Goal: Information Seeking & Learning: Learn about a topic

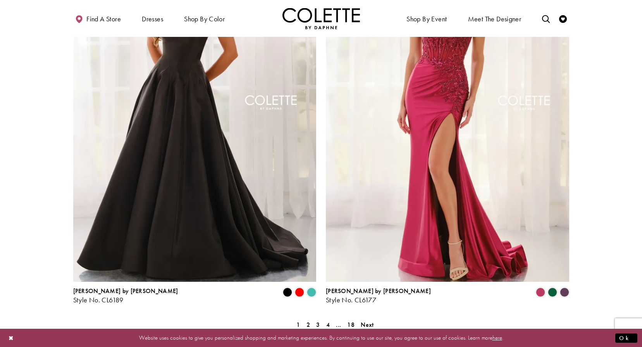
scroll to position [1364, 0]
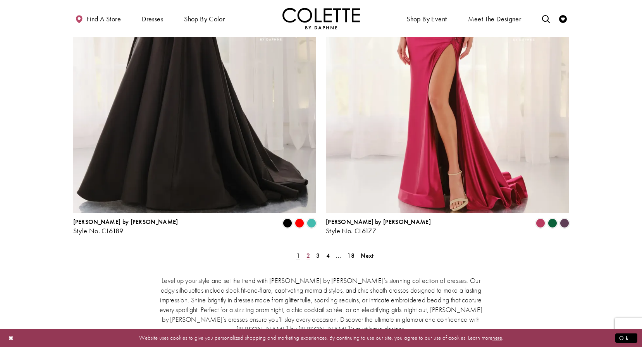
click at [307, 251] on span "2" at bounding box center [308, 255] width 3 height 8
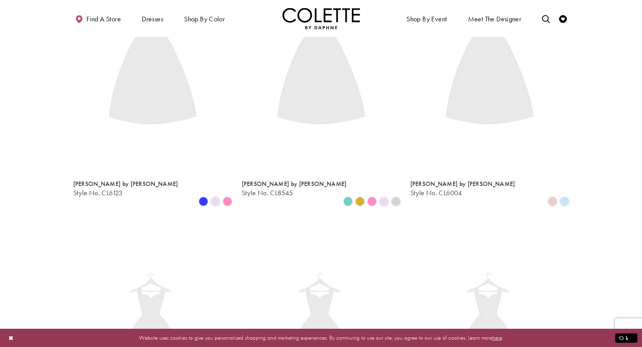
scroll to position [42, 0]
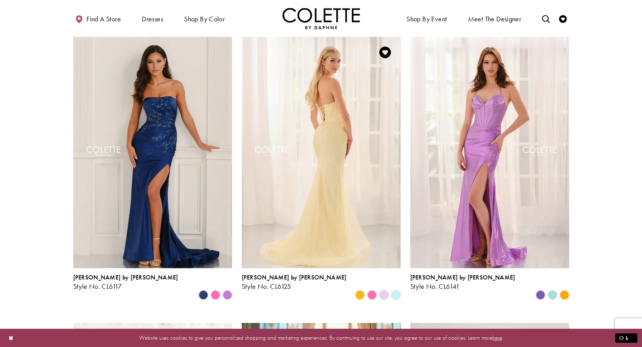
click at [331, 187] on img "Visit Colette by Daphne Style No. CL6125 Page" at bounding box center [321, 152] width 159 height 231
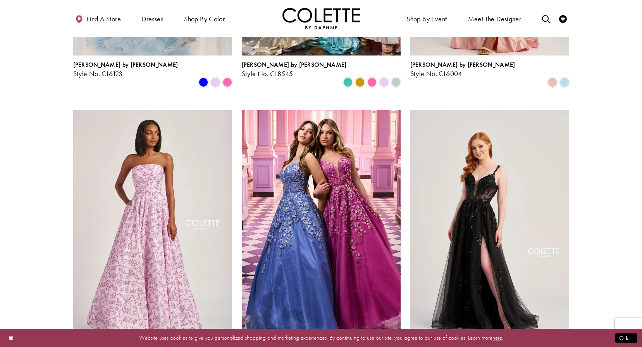
scroll to position [585, 0]
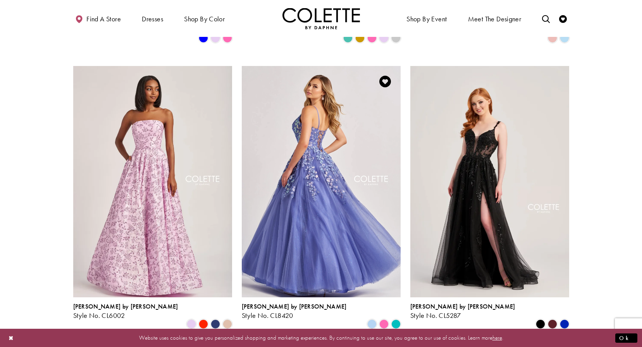
click at [345, 212] on img "Visit Colette by Daphne Style No. CL8420 Page" at bounding box center [321, 181] width 159 height 231
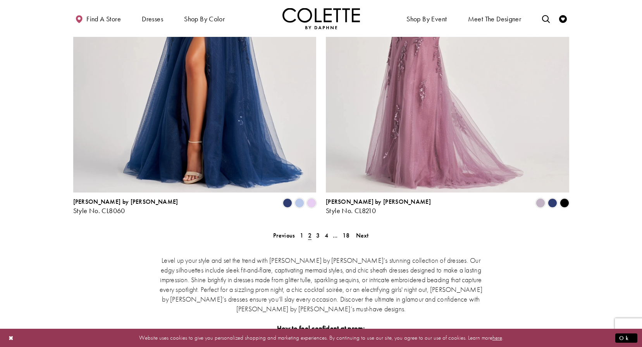
scroll to position [1399, 0]
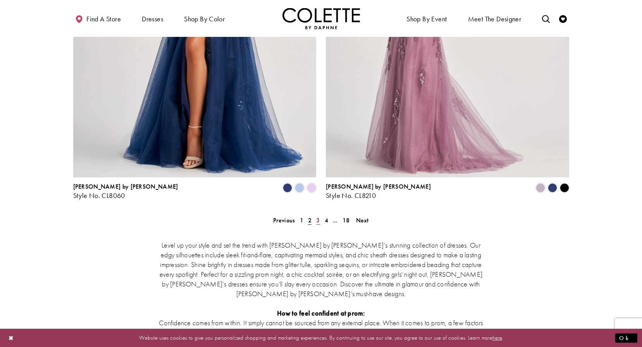
click at [316, 214] on link "3" at bounding box center [318, 219] width 8 height 11
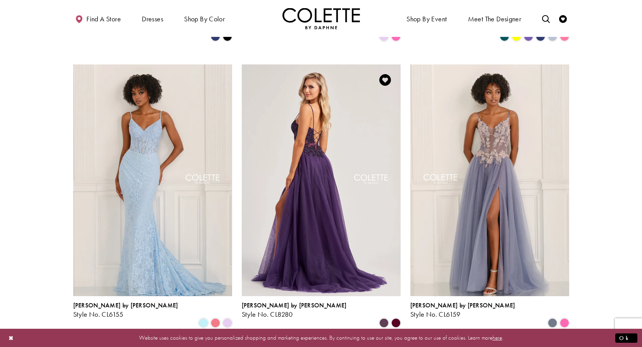
scroll to position [313, 0]
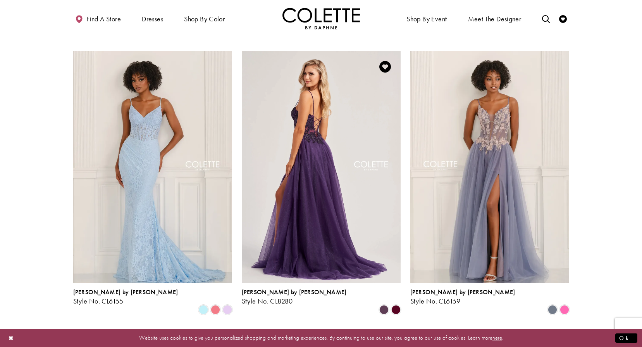
click at [319, 177] on img "Visit Colette by Daphne Style No. CL8280 Page" at bounding box center [321, 166] width 159 height 231
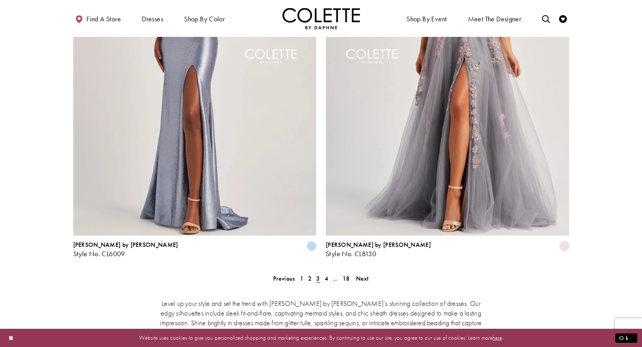
scroll to position [1399, 0]
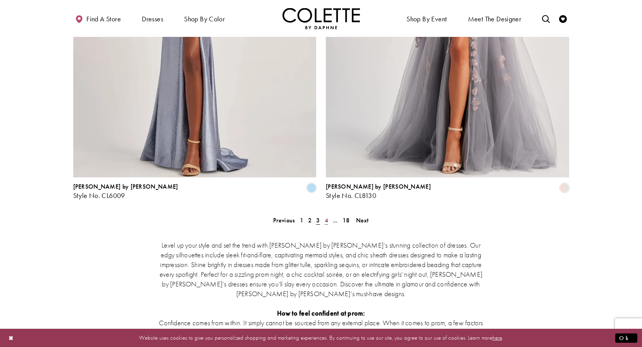
click at [325, 216] on span "4" at bounding box center [326, 220] width 3 height 8
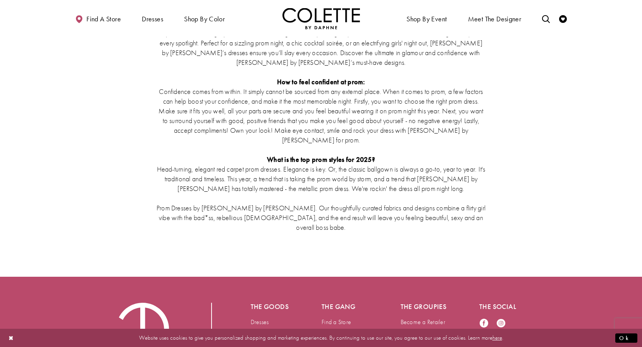
scroll to position [1480, 0]
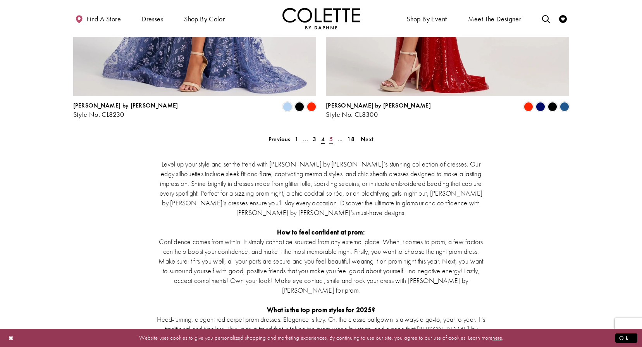
click at [330, 135] on span "5" at bounding box center [331, 139] width 3 height 8
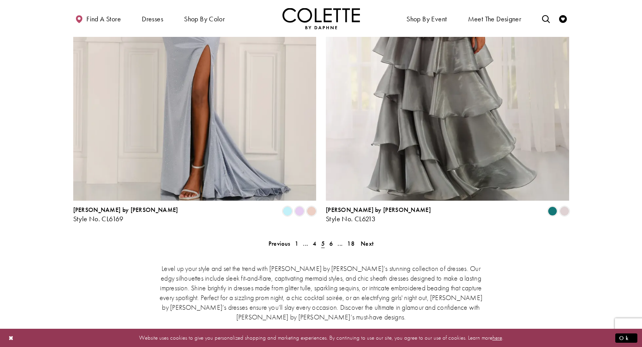
scroll to position [1364, 0]
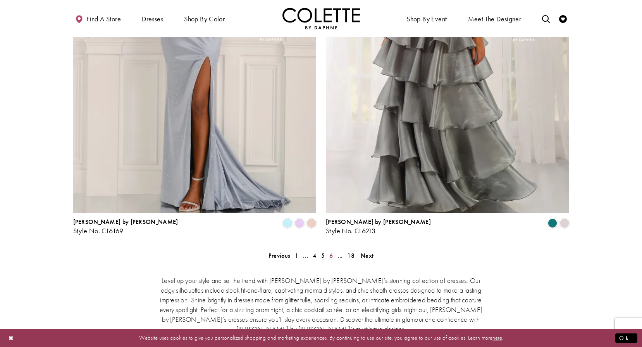
click at [330, 251] on span "6" at bounding box center [331, 255] width 3 height 8
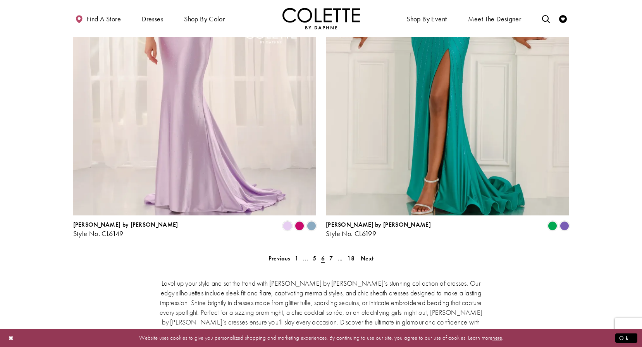
scroll to position [1360, 0]
click at [331, 255] on span "7" at bounding box center [331, 259] width 3 height 8
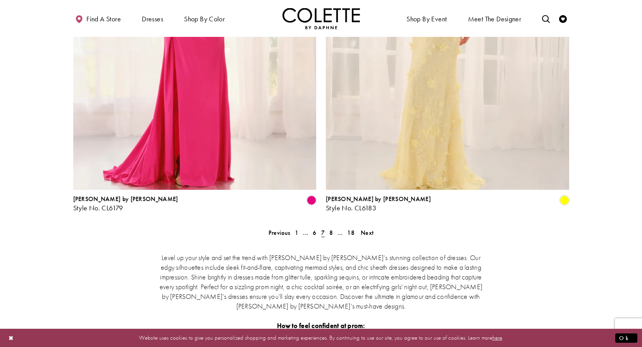
scroll to position [1399, 0]
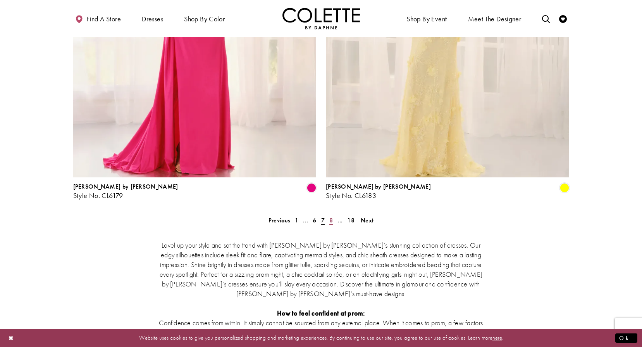
click at [333, 214] on link "8" at bounding box center [331, 219] width 8 height 11
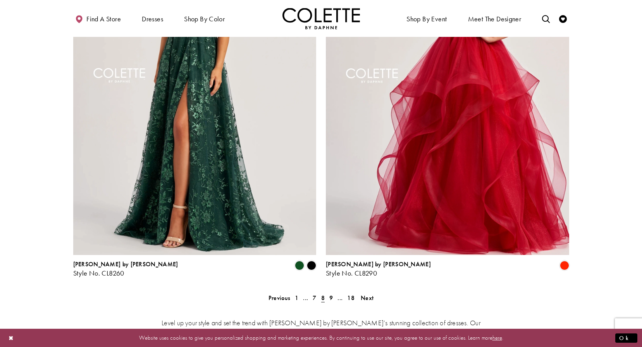
scroll to position [1399, 0]
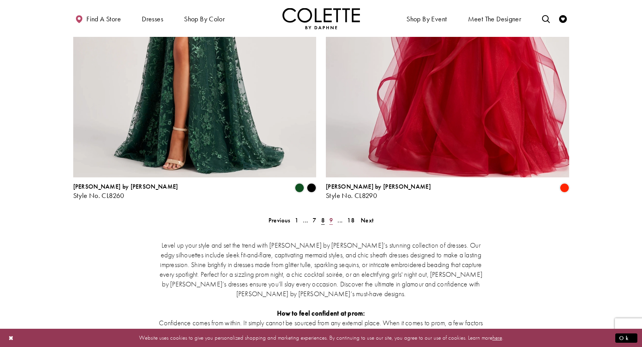
click at [332, 216] on span "9" at bounding box center [331, 220] width 3 height 8
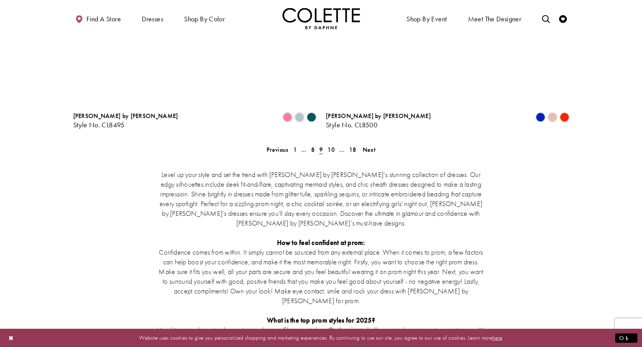
scroll to position [1438, 0]
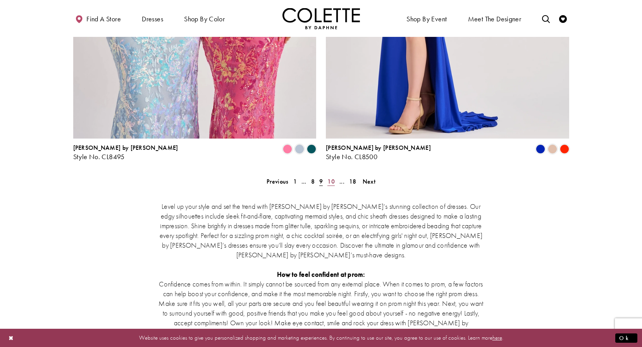
drag, startPoint x: 330, startPoint y: 147, endPoint x: 335, endPoint y: 149, distance: 4.9
click at [330, 177] on span "10" at bounding box center [331, 181] width 7 height 8
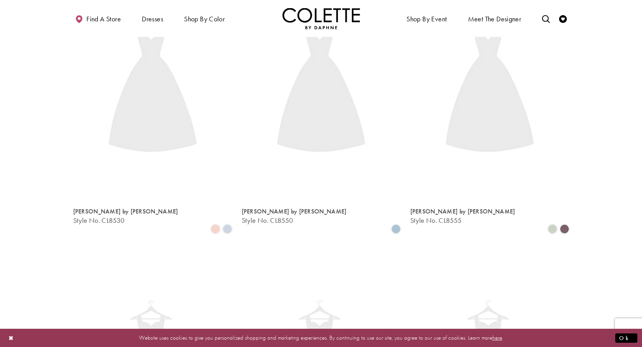
scroll to position [42, 0]
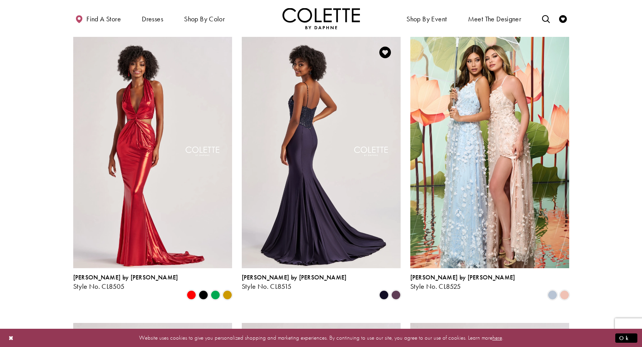
click at [297, 198] on img "Visit Colette by Daphne Style No. CL8515 Page" at bounding box center [321, 152] width 159 height 231
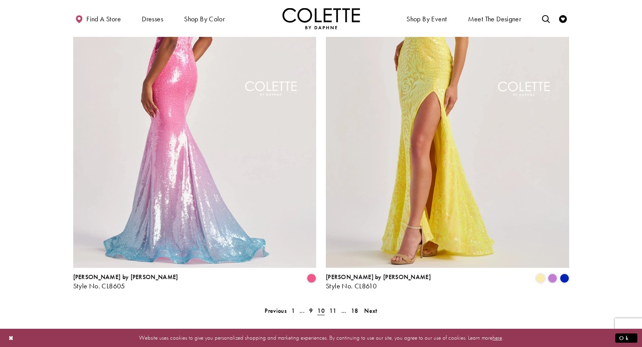
scroll to position [1321, 0]
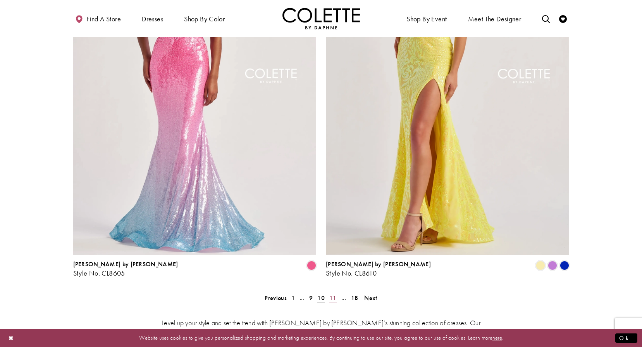
click at [333, 294] on span "11" at bounding box center [333, 298] width 7 height 8
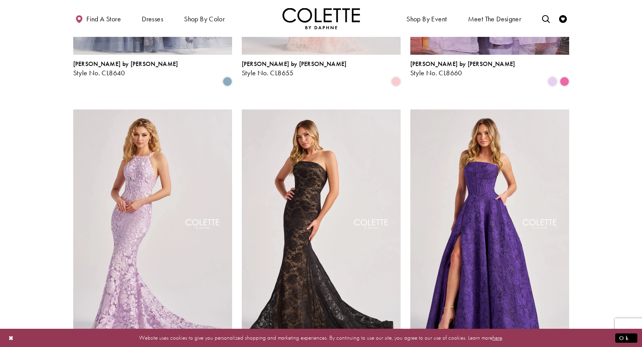
scroll to position [546, 0]
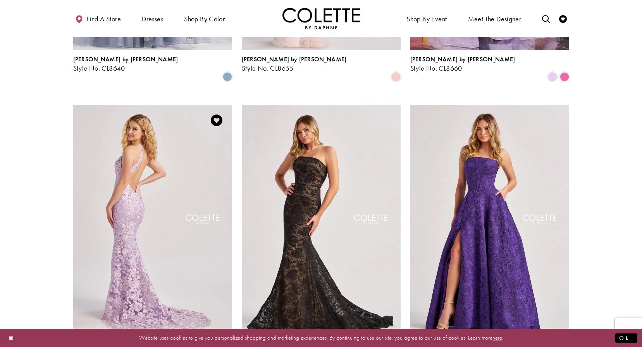
click at [131, 197] on img "Visit Colette by Daphne Style No. CL8665 Page" at bounding box center [152, 220] width 159 height 231
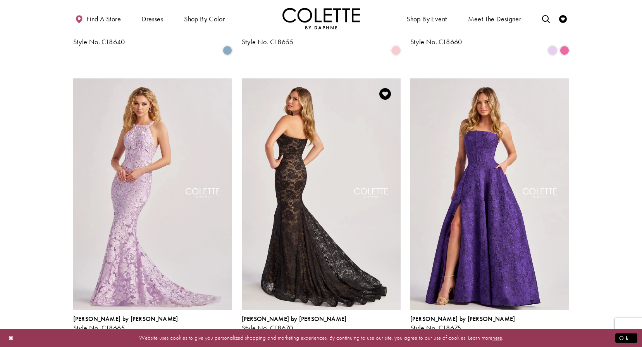
scroll to position [623, 0]
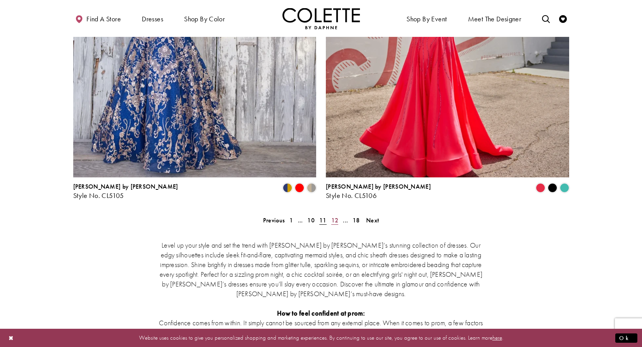
click at [336, 216] on span "12" at bounding box center [335, 220] width 7 height 8
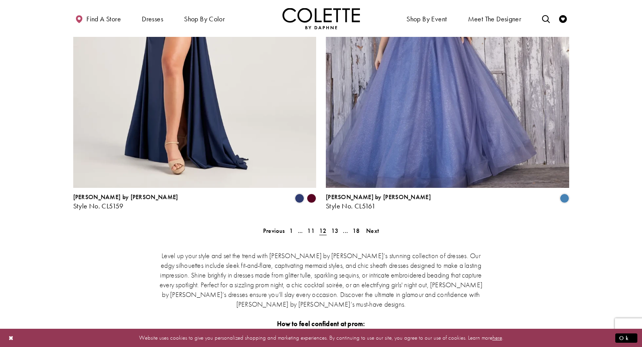
scroll to position [1360, 0]
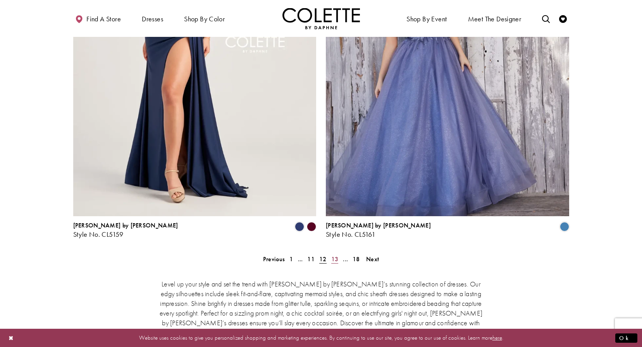
click at [335, 255] on span "13" at bounding box center [335, 259] width 7 height 8
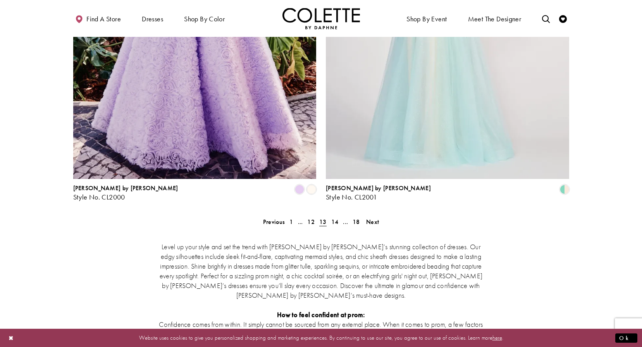
scroll to position [1321, 0]
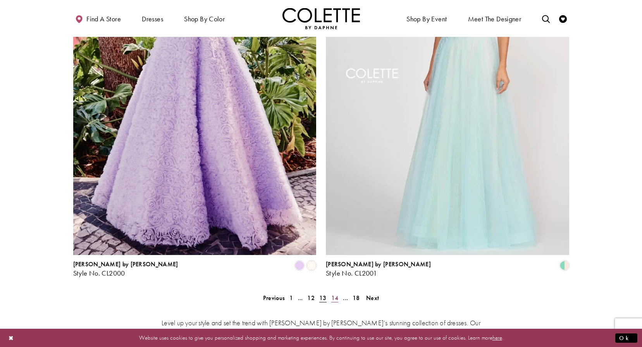
click at [336, 294] on span "14" at bounding box center [335, 298] width 7 height 8
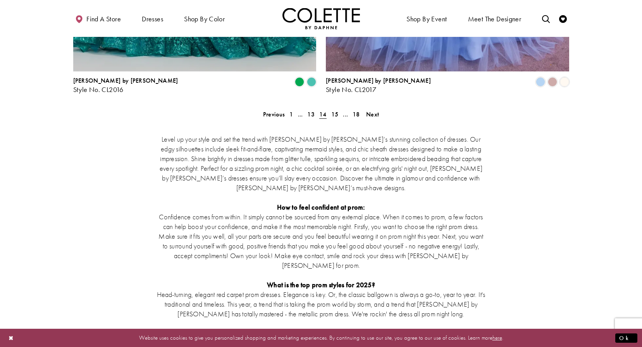
scroll to position [1438, 0]
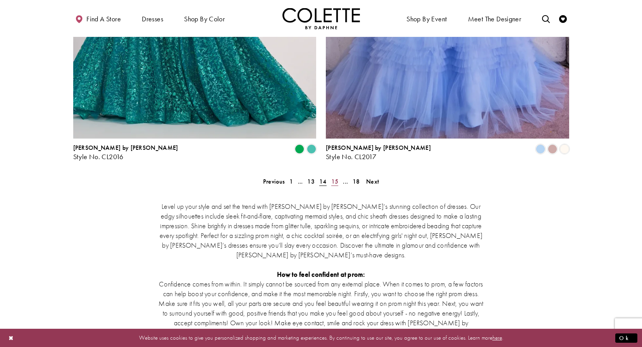
click at [336, 177] on span "15" at bounding box center [335, 181] width 7 height 8
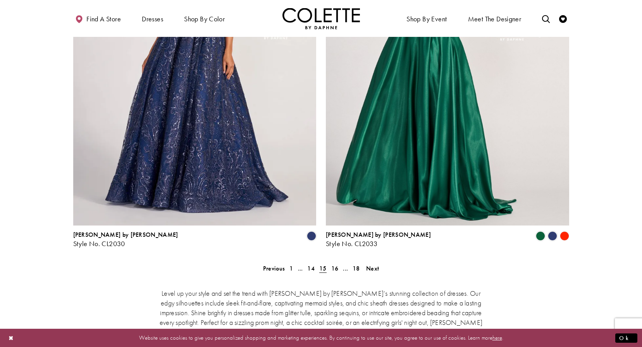
scroll to position [1321, 0]
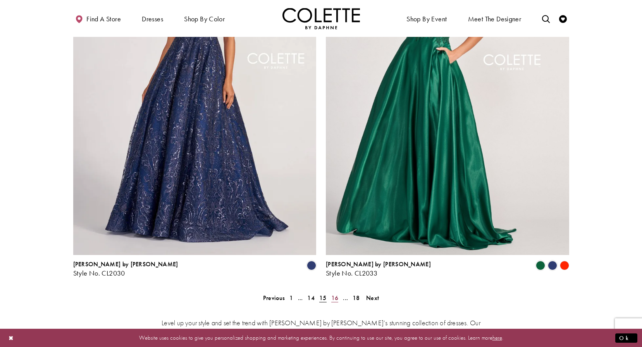
click at [337, 294] on span "16" at bounding box center [335, 298] width 7 height 8
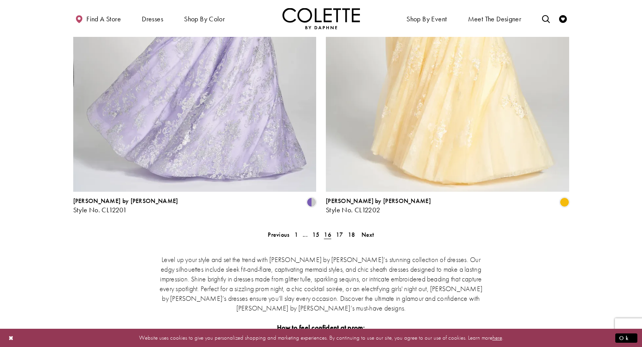
scroll to position [1360, 0]
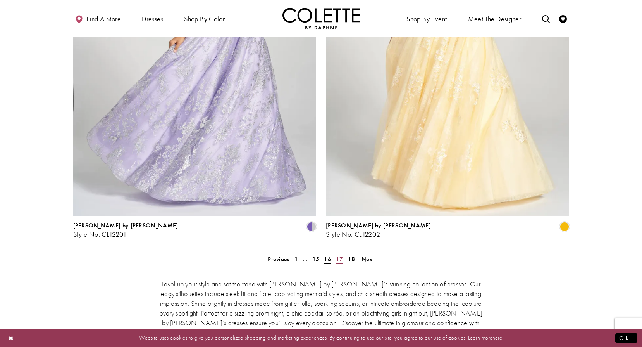
click at [340, 255] on span "17" at bounding box center [339, 259] width 7 height 8
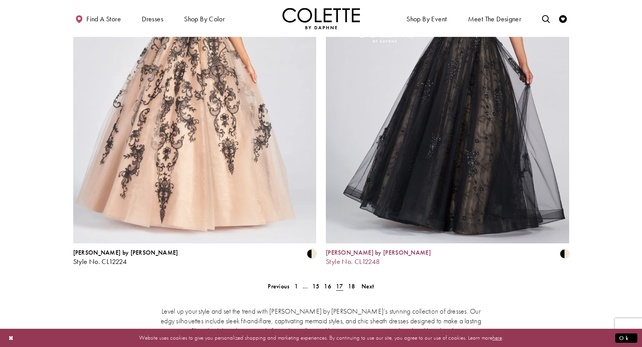
scroll to position [1360, 0]
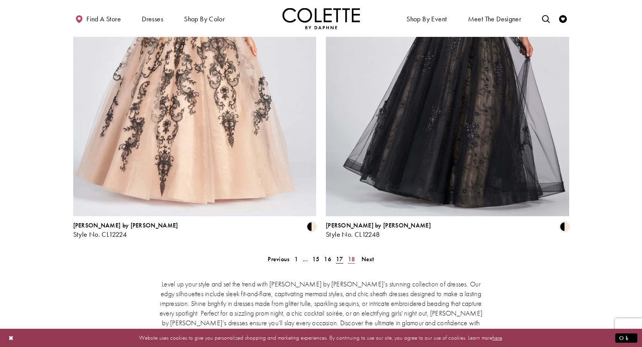
click at [351, 255] on span "18" at bounding box center [351, 259] width 7 height 8
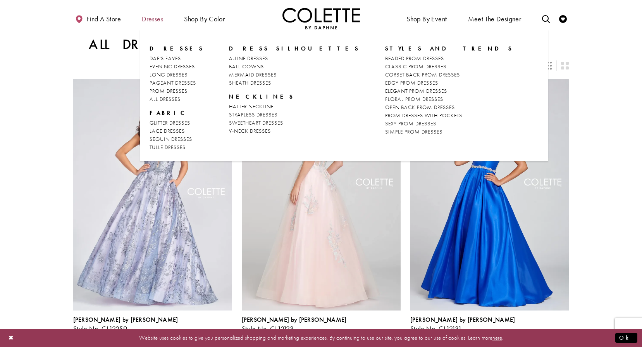
click at [161, 19] on span "Dresses" at bounding box center [152, 19] width 21 height 8
click at [247, 59] on span "A-LINE DRESSES" at bounding box center [248, 58] width 39 height 7
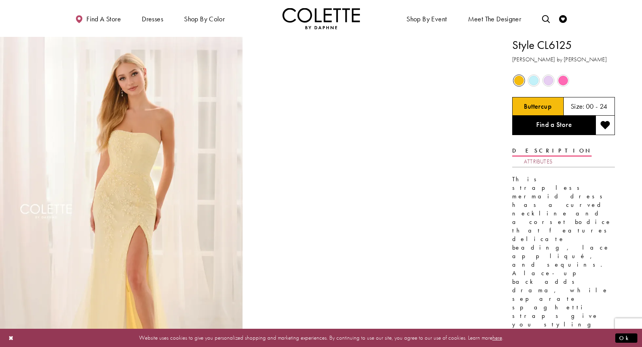
click at [553, 156] on link "Attributes" at bounding box center [538, 161] width 29 height 11
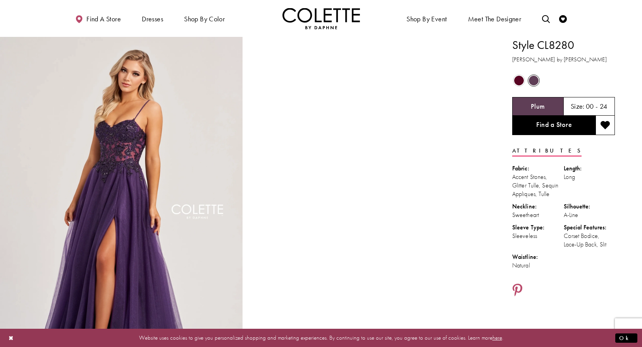
click at [519, 80] on span "Product color controls state depends on size chosen" at bounding box center [520, 81] width 10 height 10
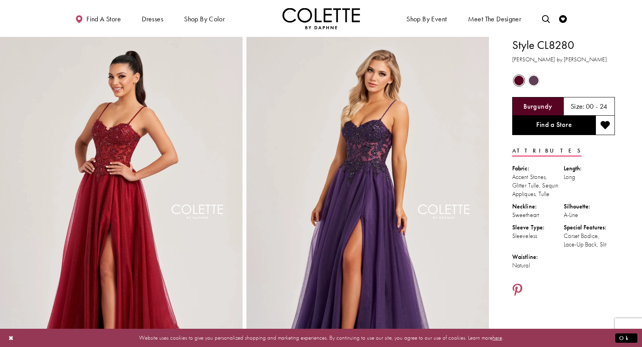
click at [536, 79] on span "Product color controls state depends on size chosen" at bounding box center [534, 81] width 10 height 10
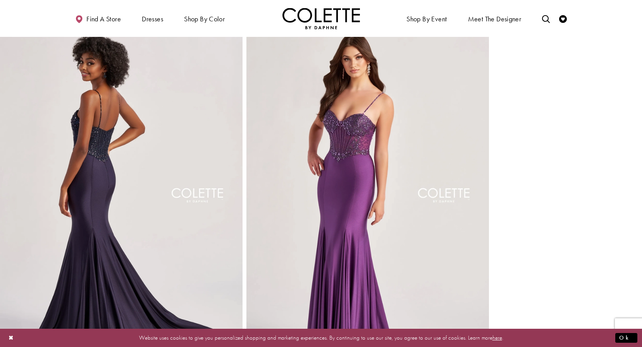
scroll to position [271, 0]
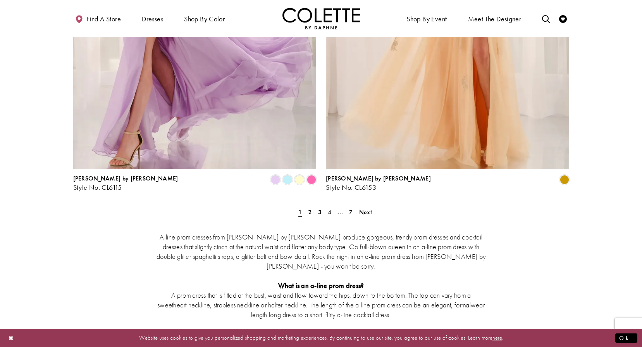
scroll to position [1435, 0]
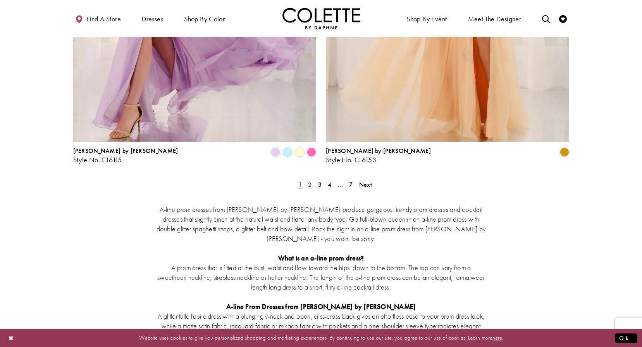
click at [310, 180] on span "2" at bounding box center [309, 184] width 3 height 8
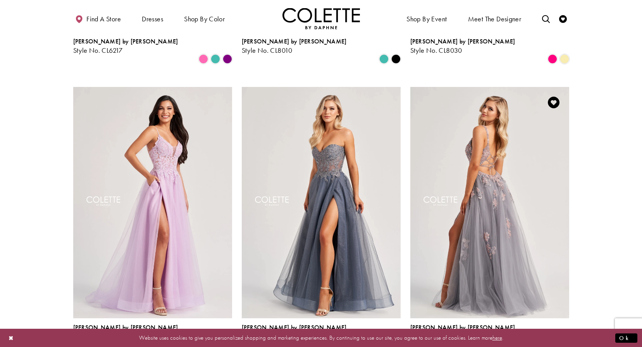
scroll to position [585, 0]
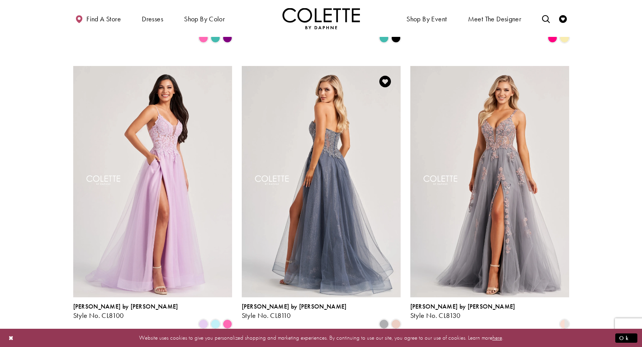
click at [318, 233] on img "Visit Colette by Daphne Style No. CL8110 Page" at bounding box center [321, 181] width 159 height 231
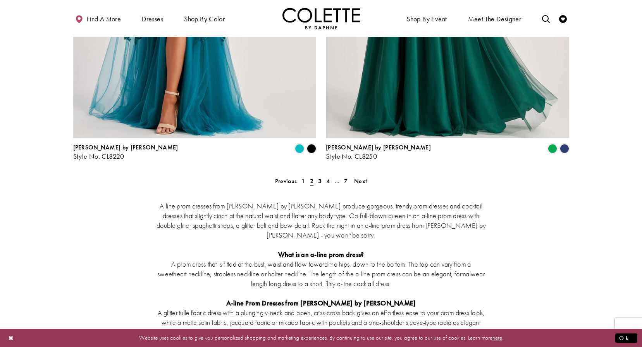
scroll to position [1399, 0]
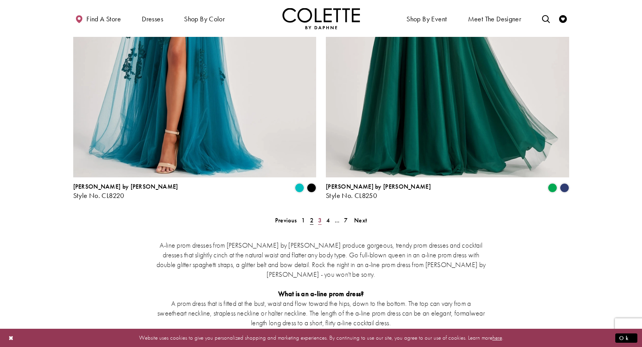
click at [321, 216] on span "3" at bounding box center [319, 220] width 3 height 8
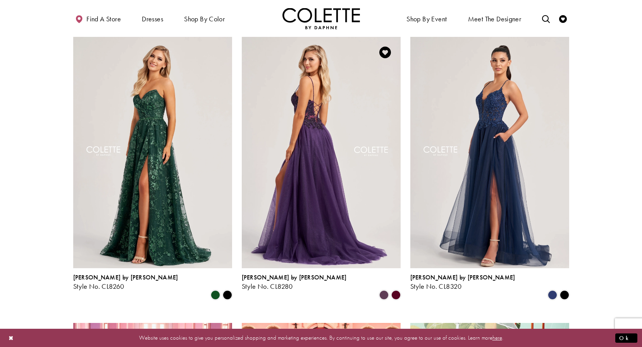
scroll to position [81, 0]
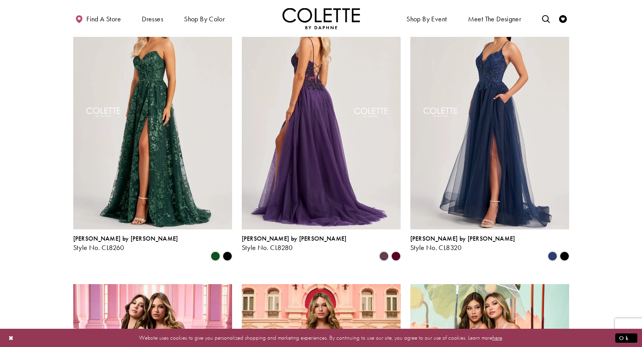
click at [325, 197] on img "Visit Colette by Daphne Style No. CL8280 Page" at bounding box center [321, 113] width 159 height 231
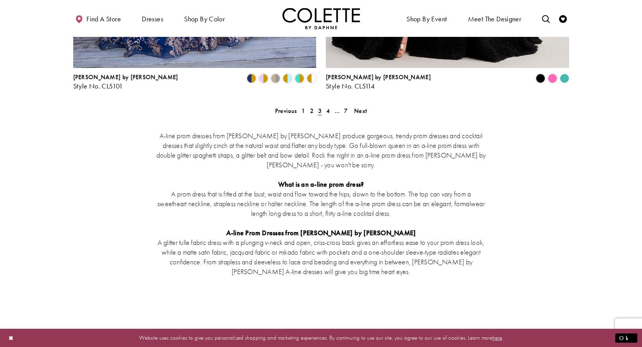
scroll to position [1399, 0]
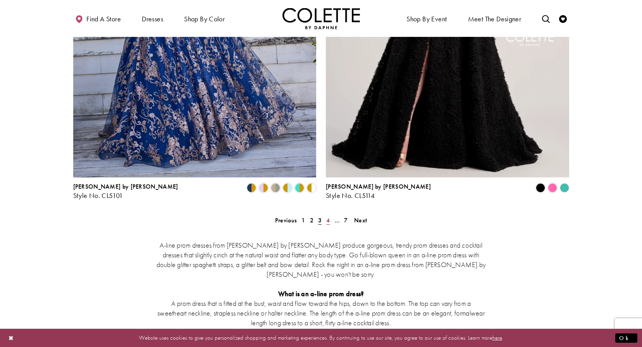
click at [327, 216] on span "4" at bounding box center [327, 220] width 3 height 8
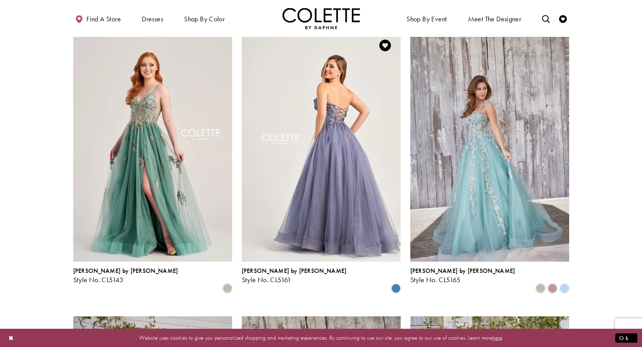
scroll to position [352, 0]
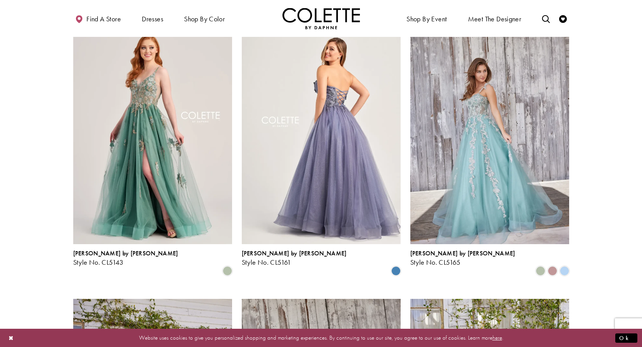
click at [346, 178] on img "Visit Colette by Daphne Style No. CL5161 Page" at bounding box center [321, 127] width 159 height 231
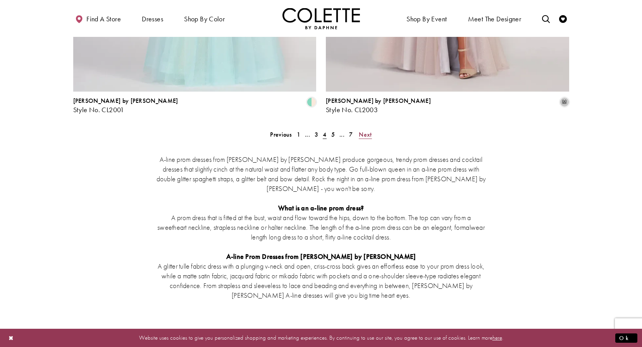
scroll to position [1438, 0]
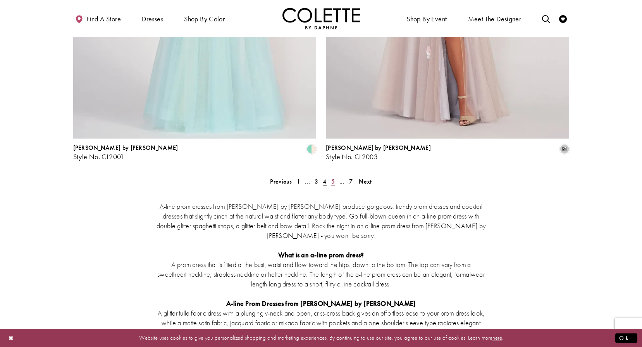
click at [333, 177] on span "5" at bounding box center [333, 181] width 3 height 8
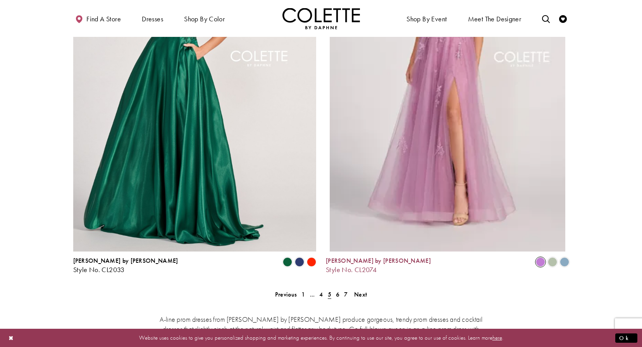
scroll to position [1321, 0]
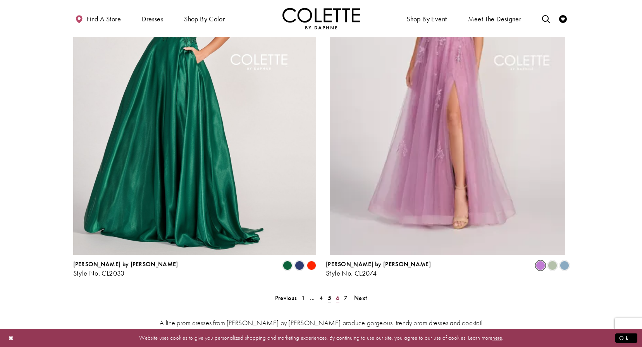
click at [338, 294] on span "6" at bounding box center [337, 298] width 3 height 8
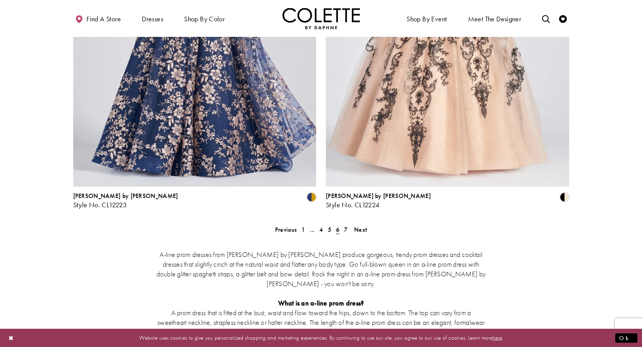
scroll to position [1399, 0]
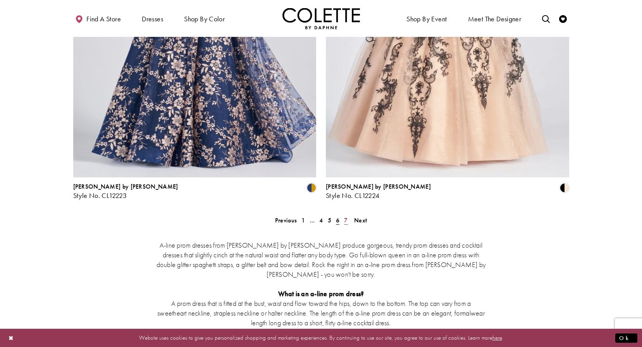
click at [348, 214] on link "7" at bounding box center [346, 219] width 8 height 11
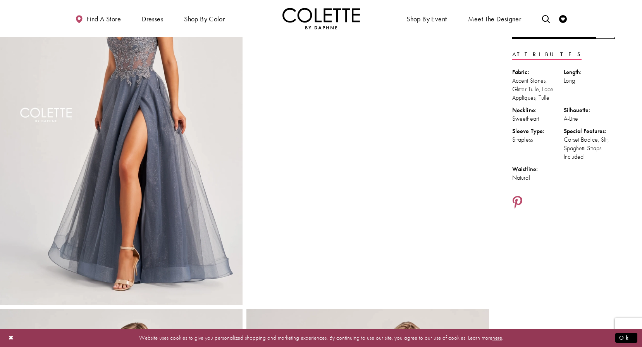
scroll to position [116, 0]
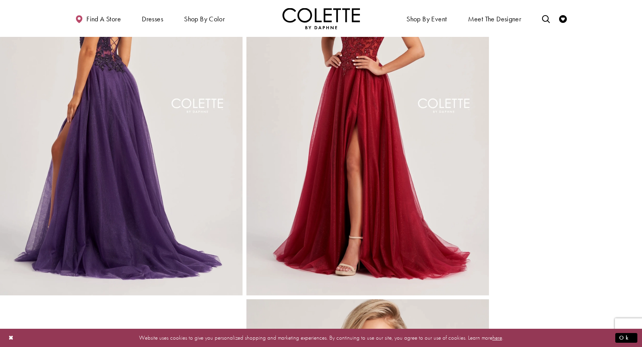
scroll to position [427, 0]
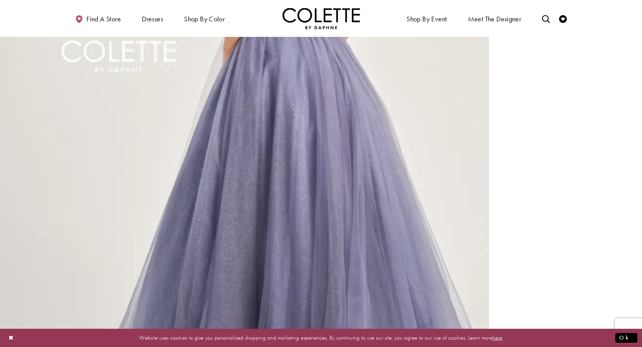
scroll to position [659, 0]
